Goal: Communication & Community: Answer question/provide support

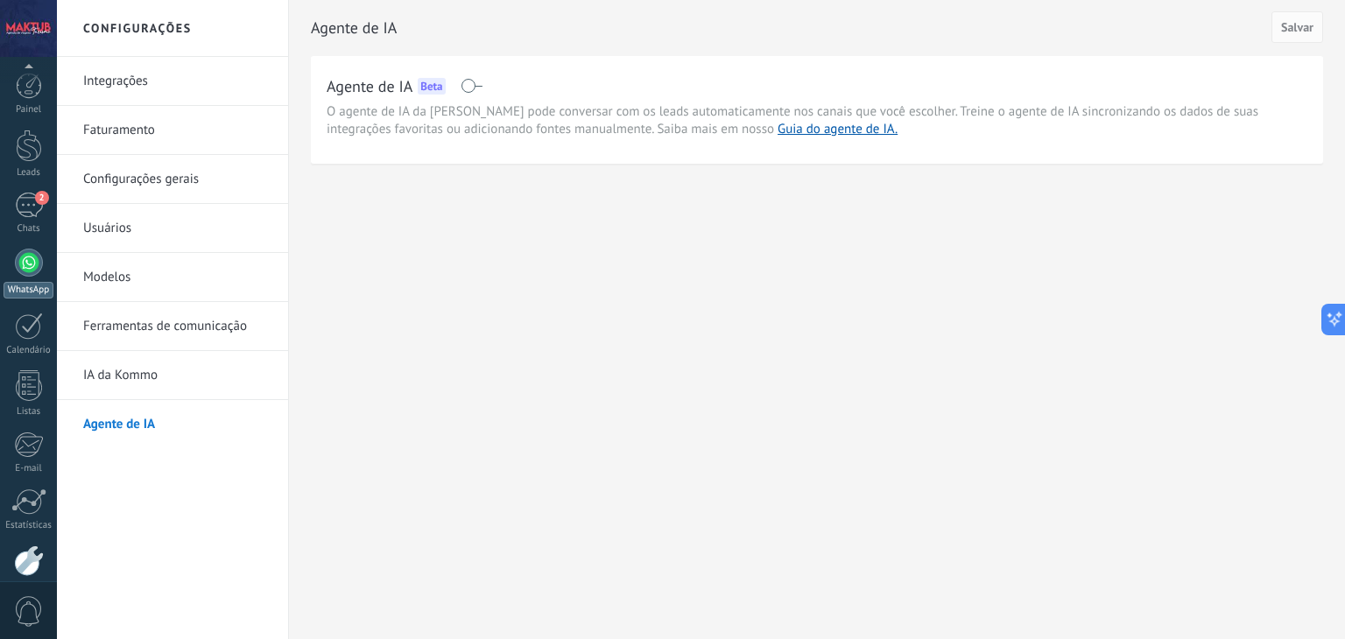
scroll to position [88, 0]
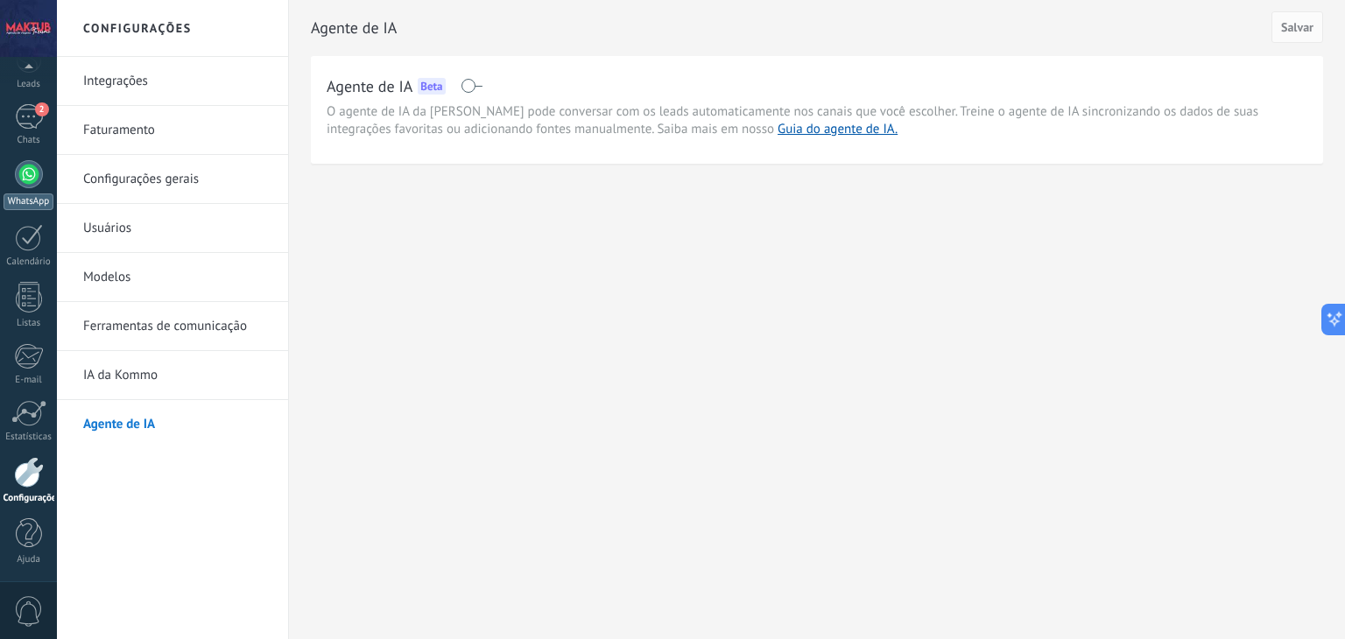
click at [18, 202] on div "WhatsApp" at bounding box center [29, 202] width 50 height 17
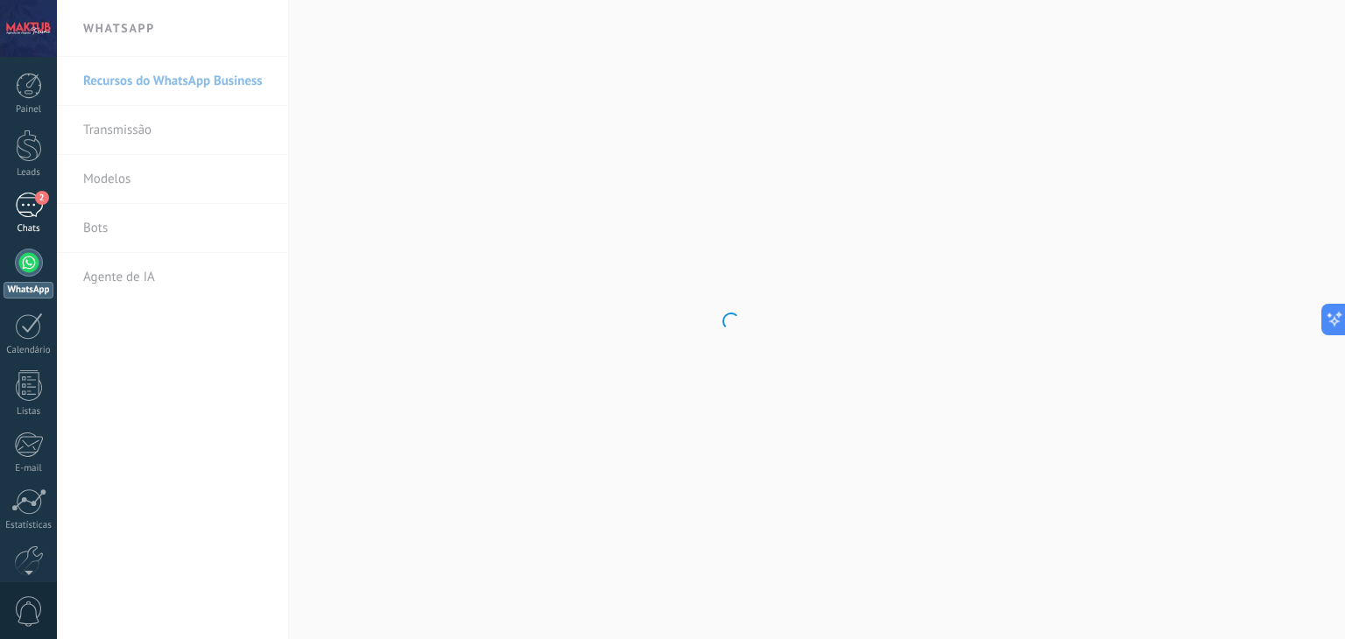
click at [32, 206] on div "2" at bounding box center [29, 205] width 28 height 25
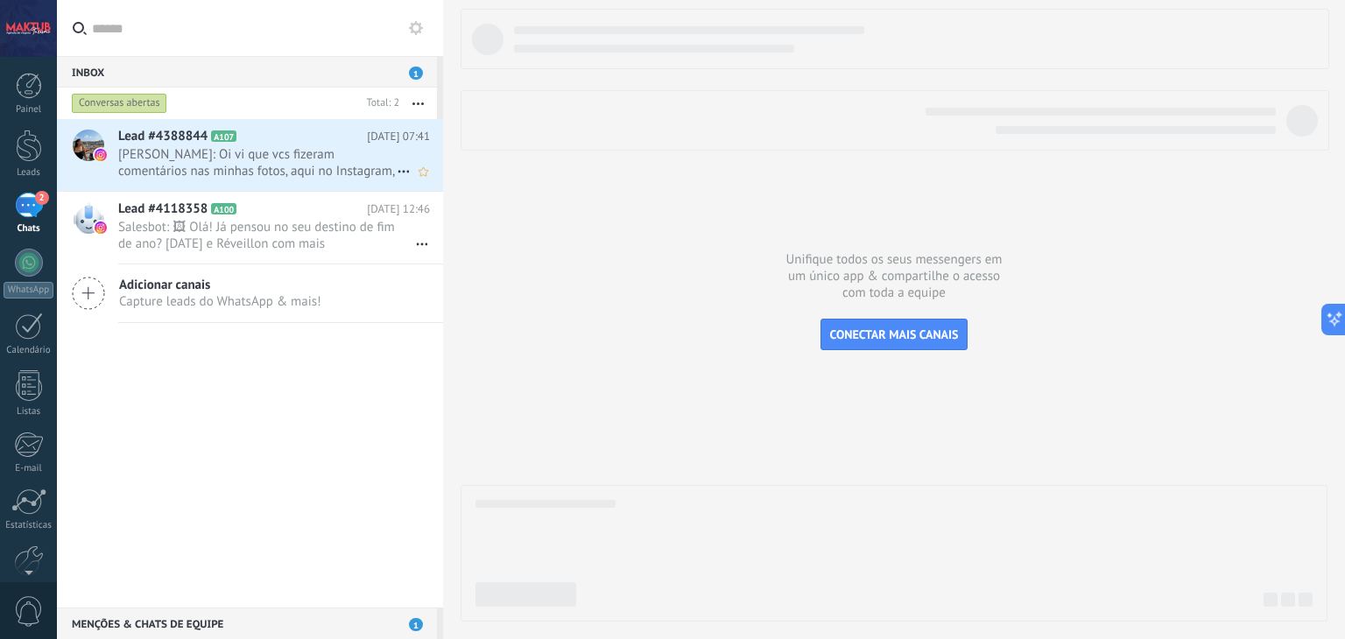
click at [208, 165] on span "[PERSON_NAME]: Oi vi que vcs fizeram comentários nas minhas fotos, aqui no Inst…" at bounding box center [257, 162] width 279 height 33
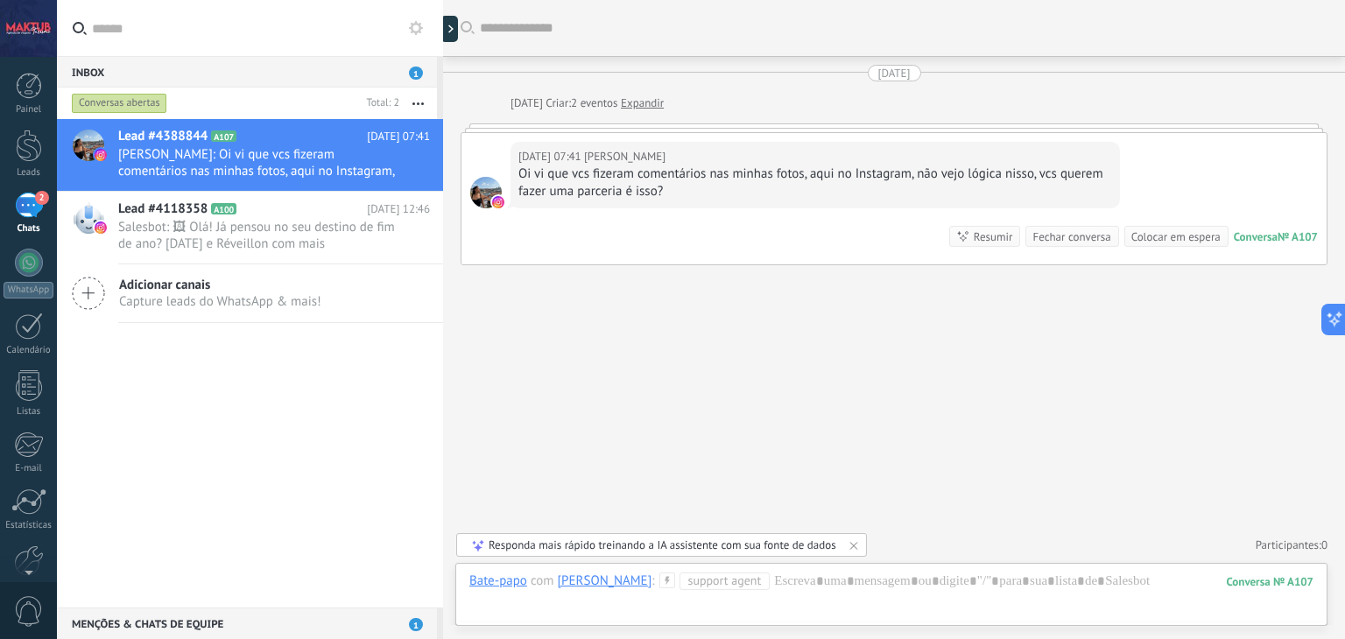
click at [481, 194] on div at bounding box center [486, 193] width 32 height 32
click at [91, 141] on div at bounding box center [89, 146] width 32 height 32
